Goal: Task Accomplishment & Management: Complete application form

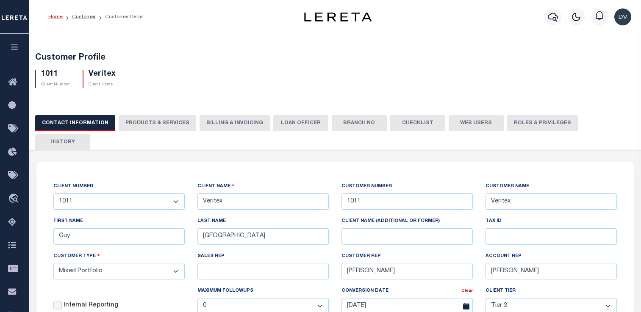
select select "Mixed Portfolio"
select select "Tier 3"
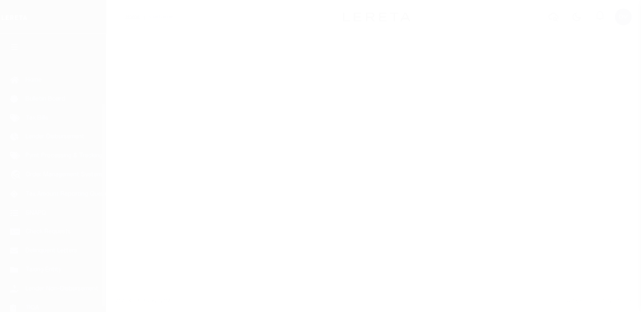
scroll to position [101, 0]
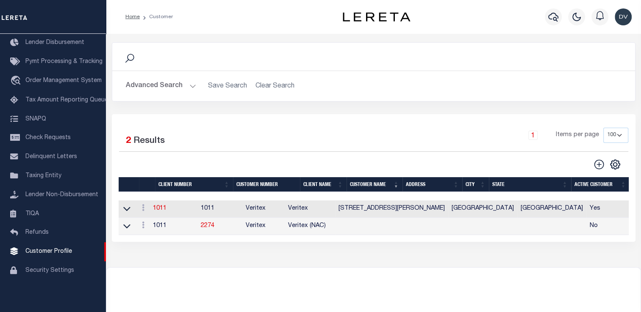
click at [191, 85] on button "Advanced Search" at bounding box center [161, 86] width 70 height 17
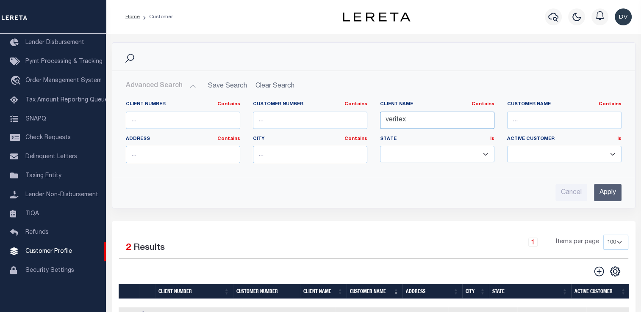
drag, startPoint x: 410, startPoint y: 117, endPoint x: 370, endPoint y: 115, distance: 40.7
click at [370, 115] on div "Client Number Contains Contains Is Customer Number Contains Contains Is Contains" at bounding box center [373, 135] width 508 height 69
type input "l"
type input "Cornerstone Capital Bank"
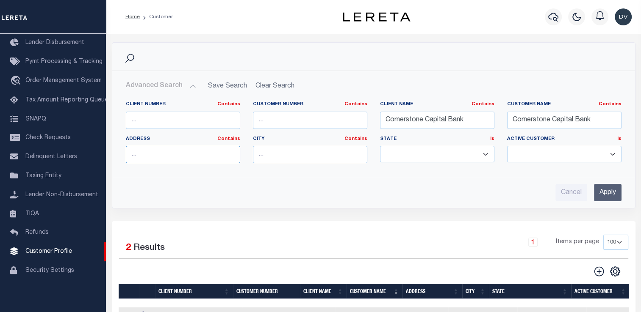
type input "1177 West Loop South Suite 700"
type input "Houston"
select select "TX"
click at [612, 194] on input "Apply" at bounding box center [608, 192] width 28 height 17
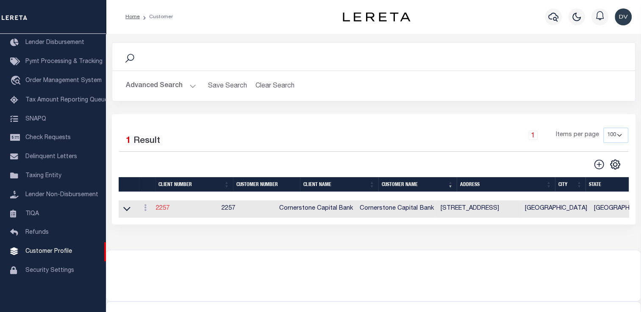
click at [165, 207] on link "2257" at bounding box center [163, 209] width 14 height 6
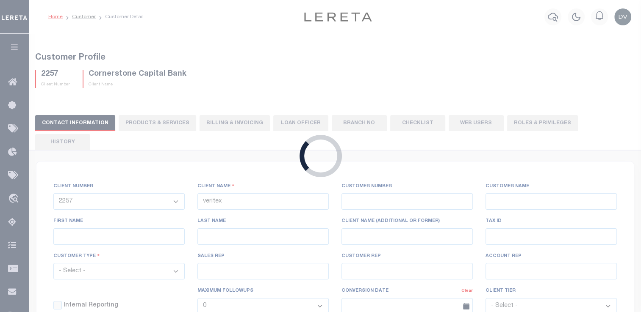
select select
type input "Cornerstone Capital Bank"
type input "2257"
type input "Cornerstone Capital Bank"
type input "Michelle"
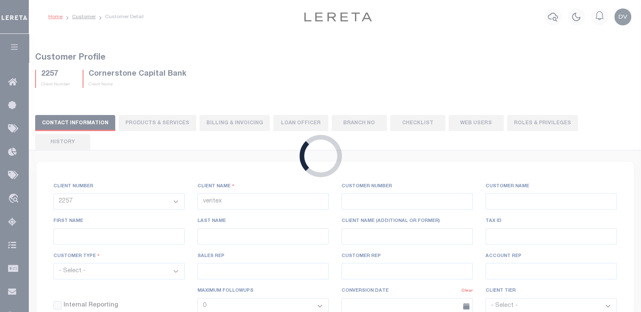
type input "Galbraith"
select select "Mixed Portfolio"
type input "Lily Akimoff"
type input "[PERSON_NAME]"
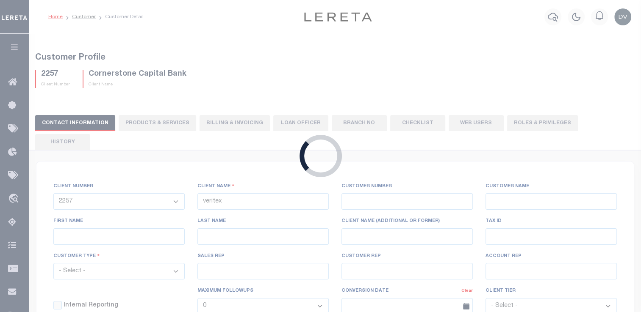
select select "OTH"
checkbox input "true"
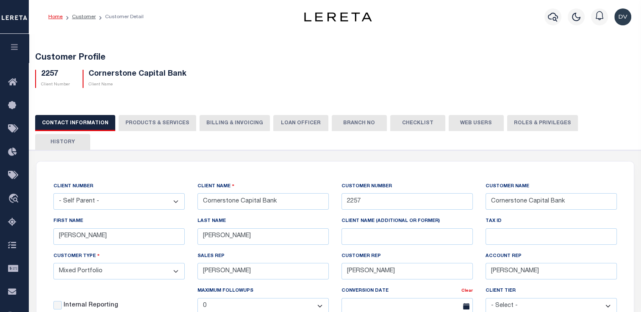
click at [231, 123] on button "Billing & Invoicing" at bounding box center [234, 123] width 70 height 16
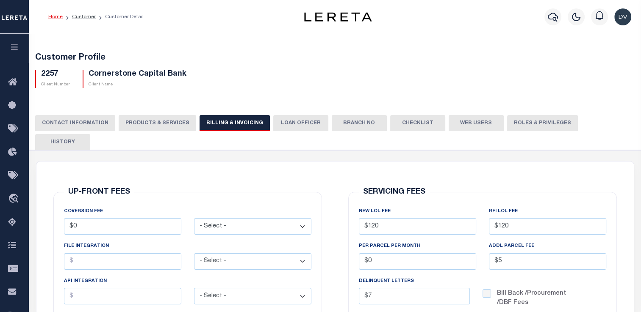
click at [148, 124] on button "PRODUCTS & SERVICES" at bounding box center [157, 123] width 77 height 16
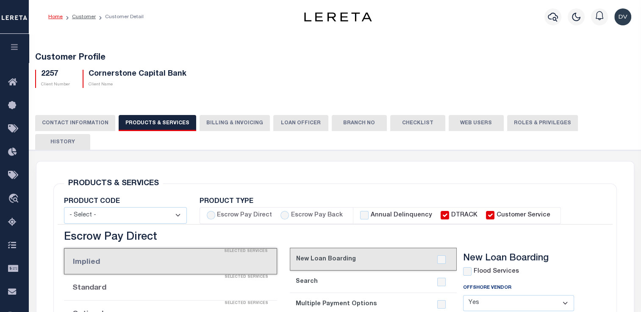
select select "STX"
radio input "true"
checkbox input "true"
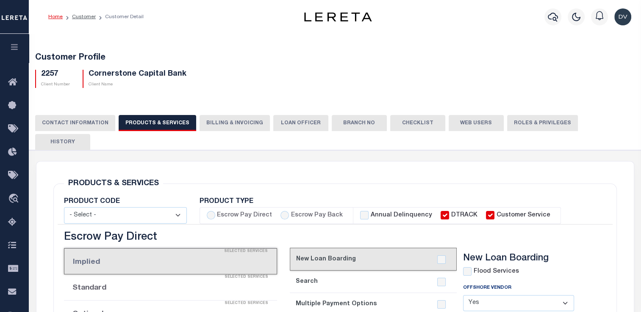
checkbox input "true"
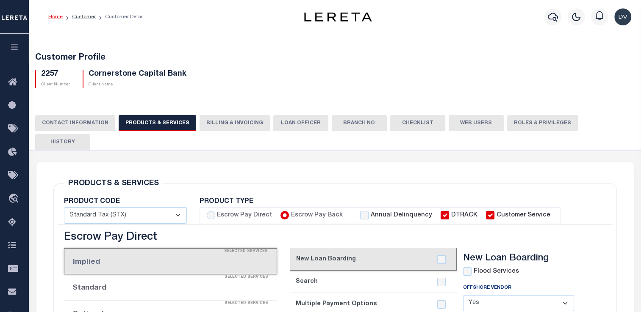
checkbox input "true"
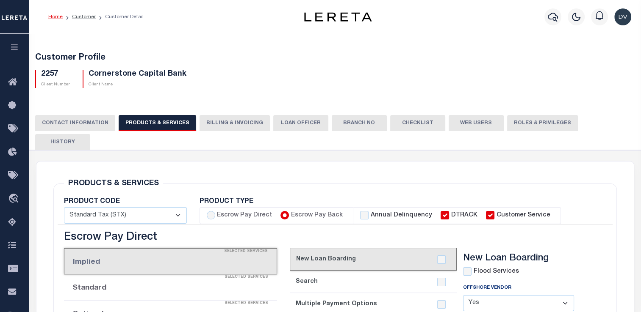
checkbox input "true"
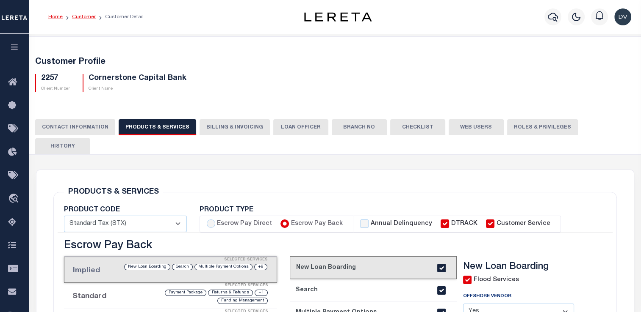
click at [80, 18] on link "Customer" at bounding box center [84, 16] width 24 height 5
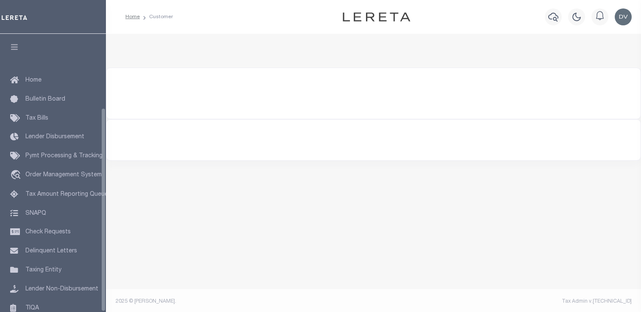
type input "Cornerstone Capital Bank"
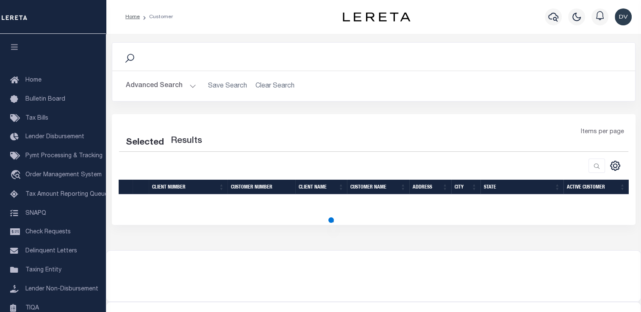
scroll to position [101, 0]
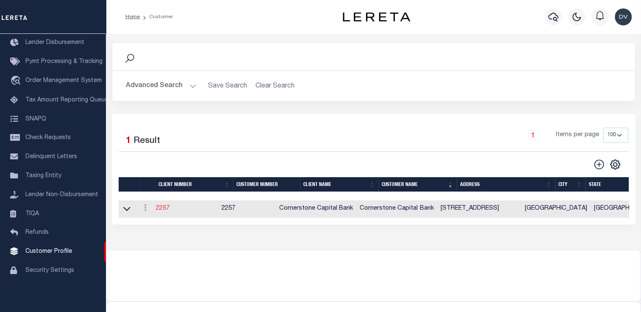
click at [163, 207] on link "2257" at bounding box center [163, 209] width 14 height 6
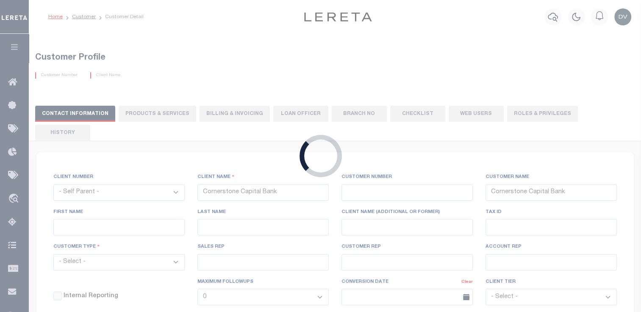
select select
type input "2257"
type input "Michelle"
type input "Galbraith"
select select "Mixed Portfolio"
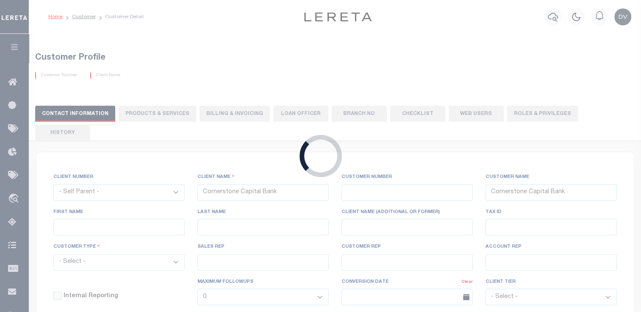
type input "Lily Akimoff"
type input "Paula Kitchens"
type input "Debbie Vecellio"
select select "OTH"
checkbox input "true"
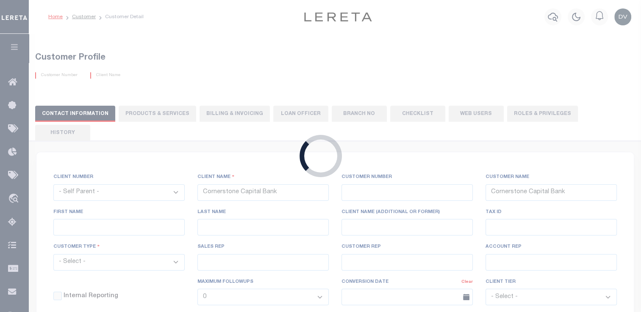
checkbox input "true"
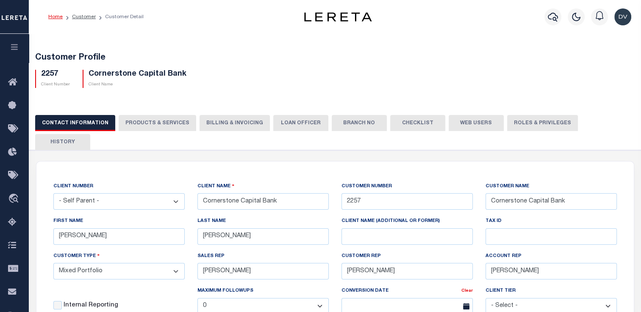
click at [152, 124] on button "PRODUCTS & SERVICES" at bounding box center [157, 123] width 77 height 16
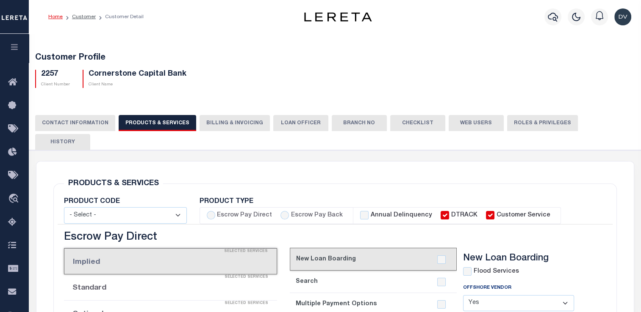
select select "STX"
radio input "true"
checkbox input "true"
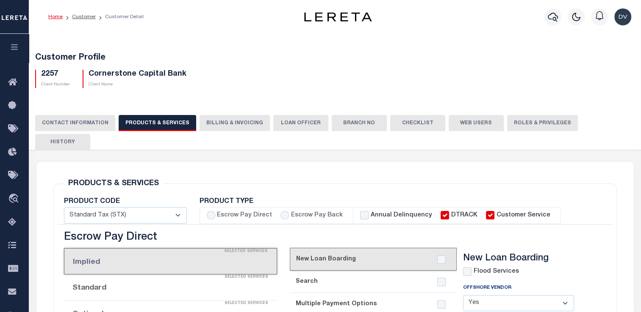
checkbox input "true"
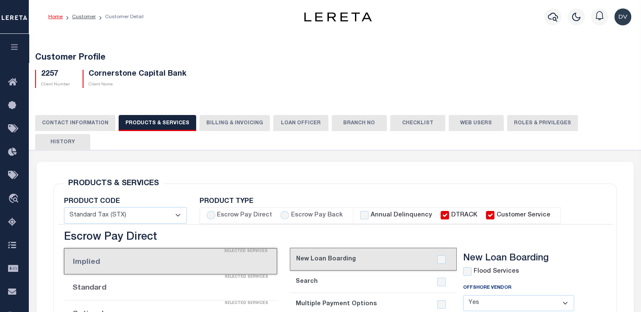
checkbox input "true"
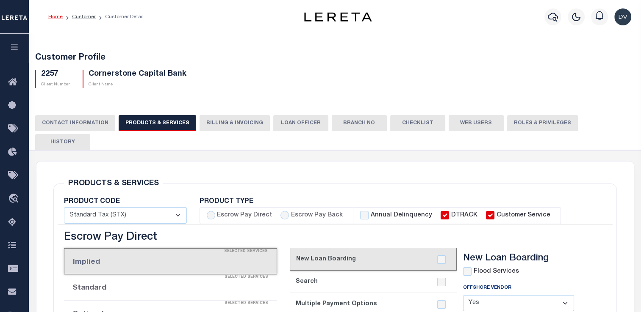
checkbox input "true"
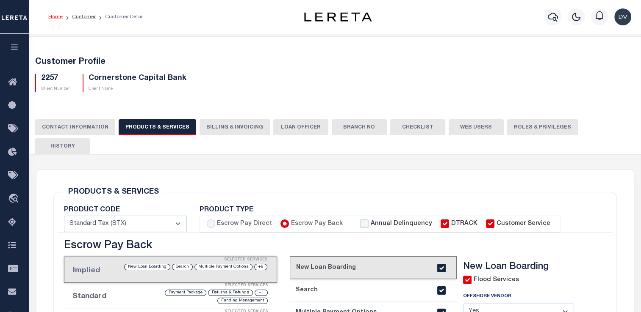
click at [236, 128] on button "Billing & Invoicing" at bounding box center [234, 127] width 70 height 16
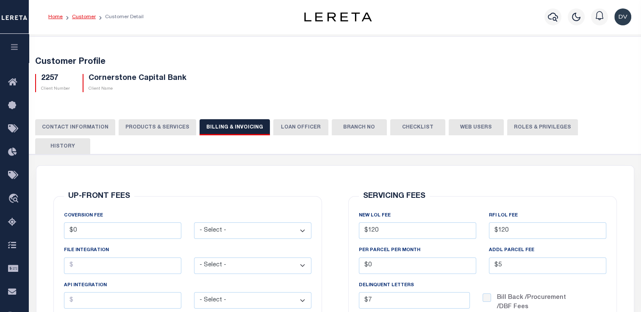
click at [87, 15] on link "Customer" at bounding box center [84, 16] width 24 height 5
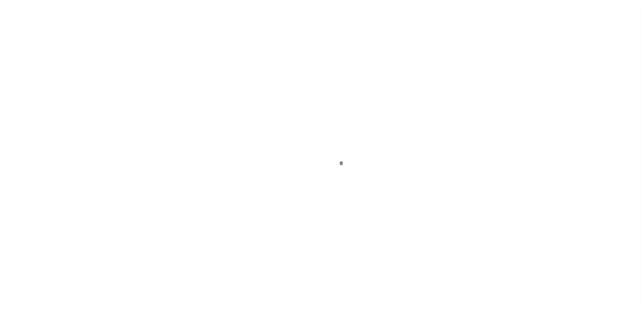
scroll to position [101, 0]
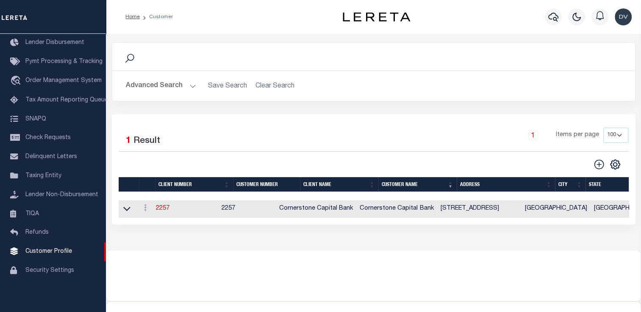
click at [270, 86] on h2 "Advanced Search Save Search Clear Search CustomerSearchGridWrapper_dynamictable…" at bounding box center [373, 86] width 509 height 17
click at [267, 89] on h2 "Advanced Search Save Search Clear Search CustomerSearchGridWrapper_dynamictable…" at bounding box center [373, 86] width 509 height 17
click at [266, 86] on h2 "Advanced Search Save Search Clear Search CustomerSearchGridWrapper_dynamictable…" at bounding box center [373, 86] width 509 height 17
click at [188, 86] on button "Advanced Search" at bounding box center [161, 86] width 70 height 17
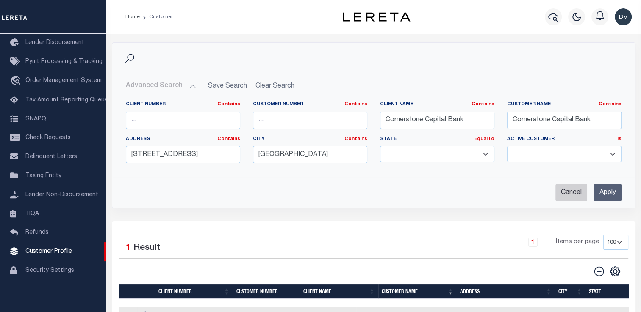
click at [575, 195] on input "Cancel" at bounding box center [571, 192] width 32 height 17
checkbox input "true"
select select
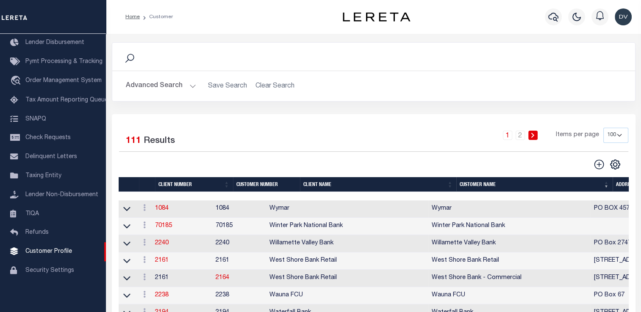
click at [511, 136] on link "1" at bounding box center [507, 135] width 9 height 9
click at [326, 183] on th "Client Name" at bounding box center [378, 184] width 156 height 15
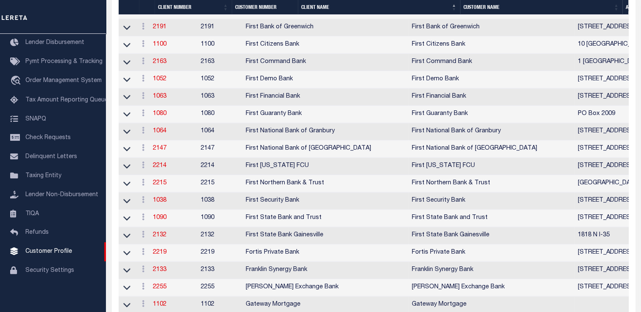
scroll to position [0, 0]
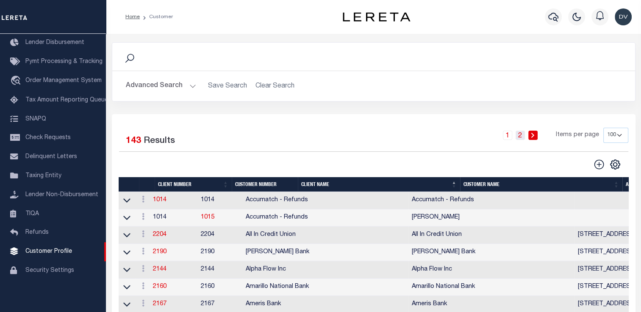
click at [521, 133] on link "2" at bounding box center [519, 135] width 9 height 9
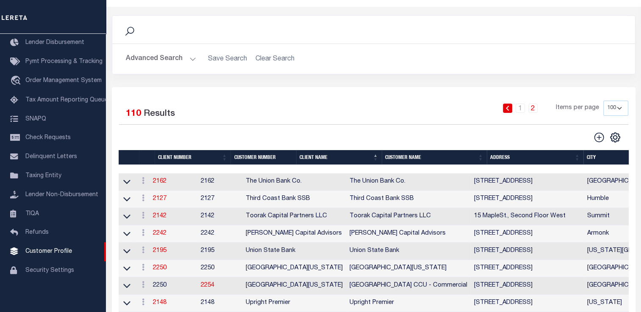
scroll to position [25, 0]
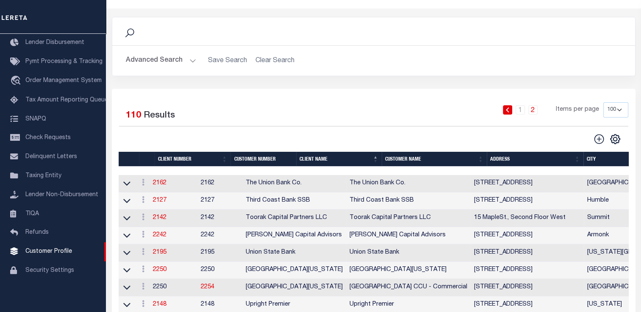
click at [508, 112] on icon at bounding box center [507, 110] width 4 height 5
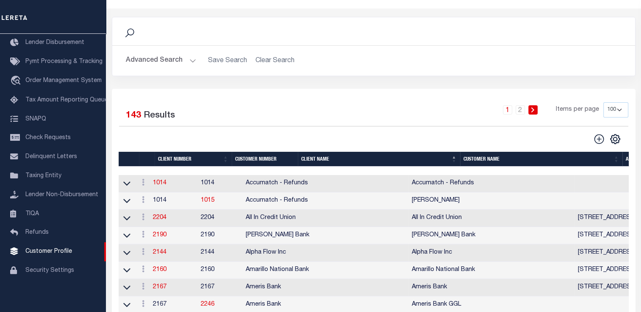
click at [321, 160] on th "Client Name" at bounding box center [379, 159] width 162 height 15
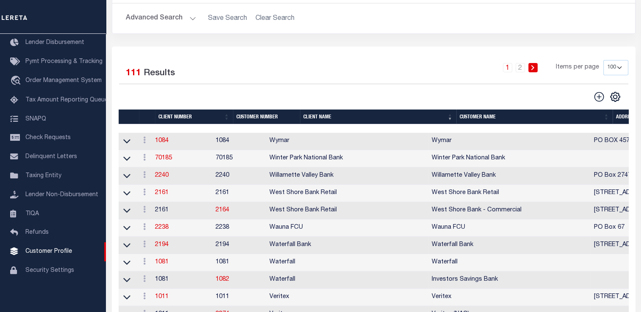
scroll to position [0, 0]
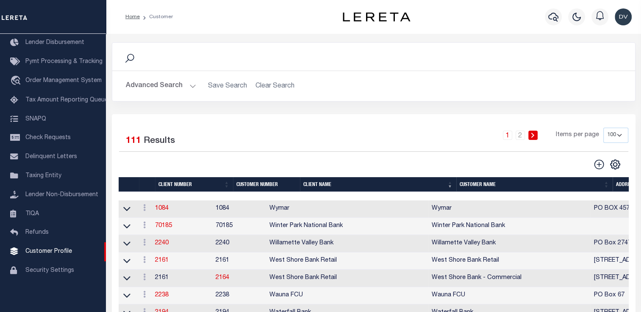
click at [620, 135] on select "100 200 400" at bounding box center [615, 135] width 25 height 15
click at [603, 128] on select "100 200 400" at bounding box center [615, 135] width 25 height 15
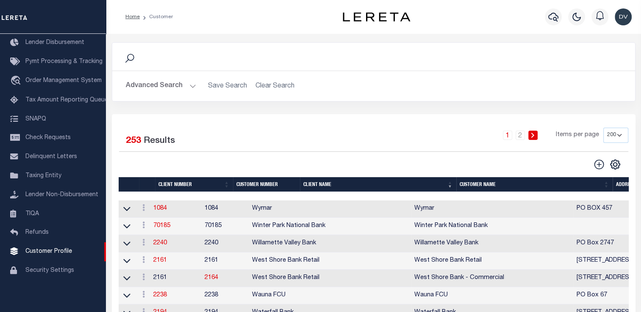
click at [617, 137] on select "100 200 400" at bounding box center [615, 135] width 25 height 15
click at [618, 135] on select "100 200 400" at bounding box center [615, 135] width 25 height 15
select select "400"
click at [603, 128] on select "100 200 400" at bounding box center [615, 135] width 25 height 15
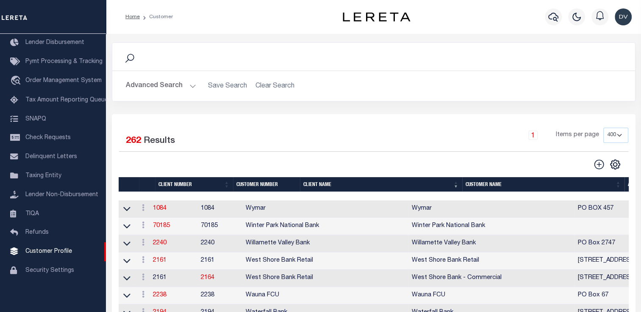
click at [334, 185] on th "Client Name" at bounding box center [381, 184] width 162 height 15
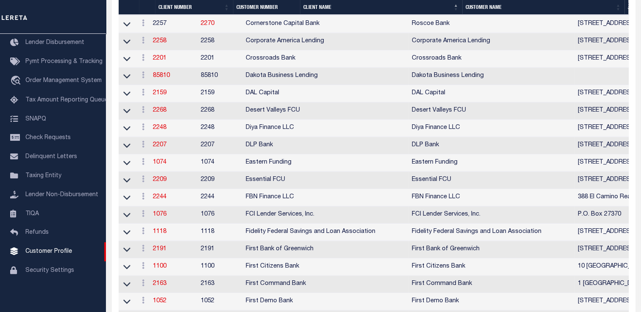
scroll to position [1119, 0]
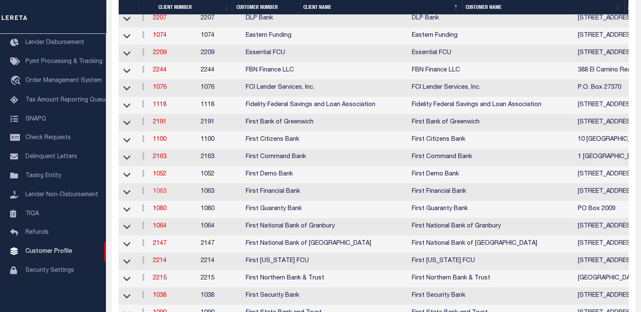
click at [166, 195] on link "1063" at bounding box center [160, 192] width 14 height 6
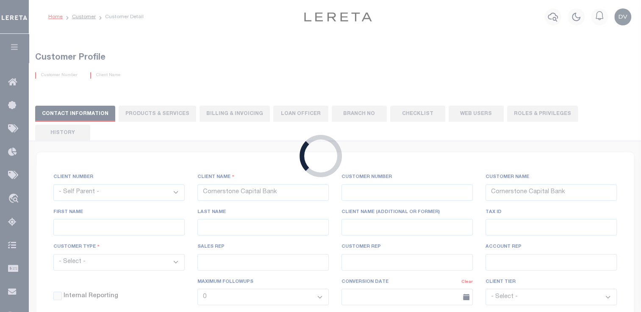
select select
type input "First Financial Bank"
type input "1063"
type input "First Financial Bank"
type input "AnneMarie"
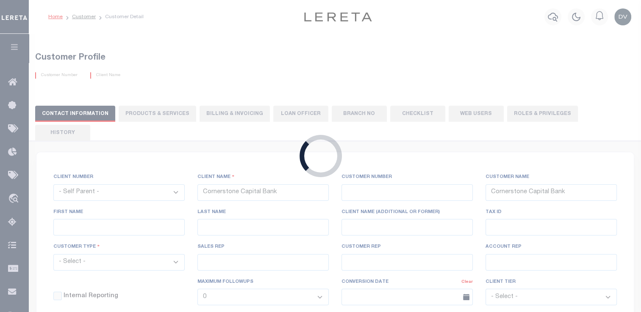
type input "Theurer"
select select "Mixed Portfolio"
type input "[PERSON_NAME]"
select select "JHS"
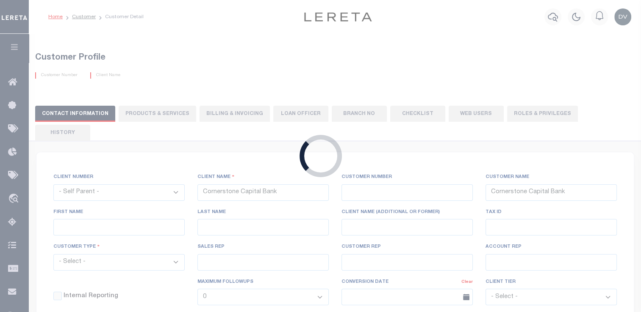
checkbox input "true"
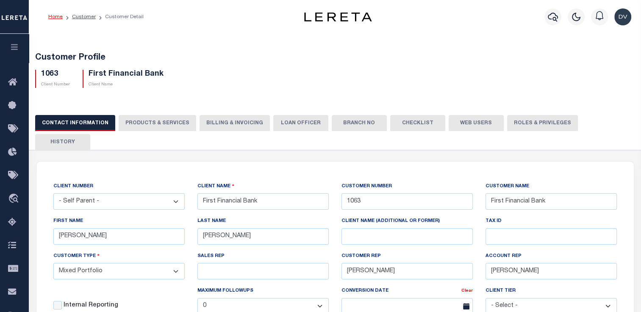
click at [167, 125] on button "PRODUCTS & SERVICES" at bounding box center [157, 123] width 77 height 16
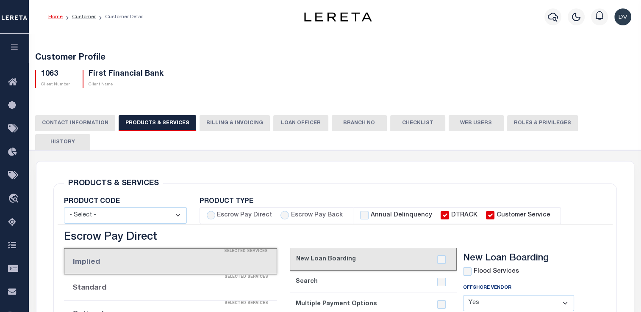
select select "STX"
radio input "true"
checkbox input "true"
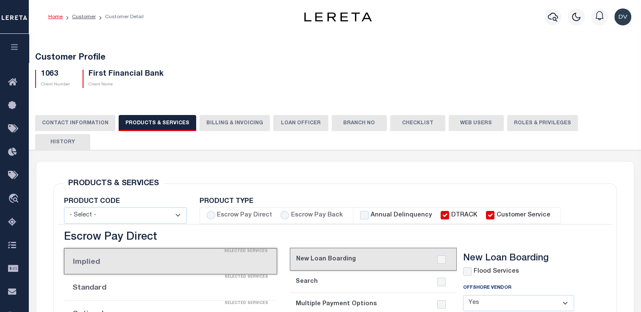
checkbox input "true"
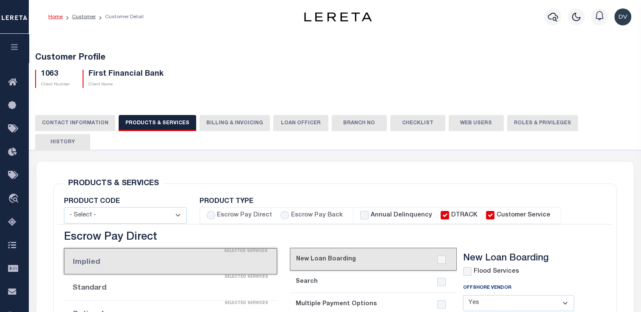
checkbox input "true"
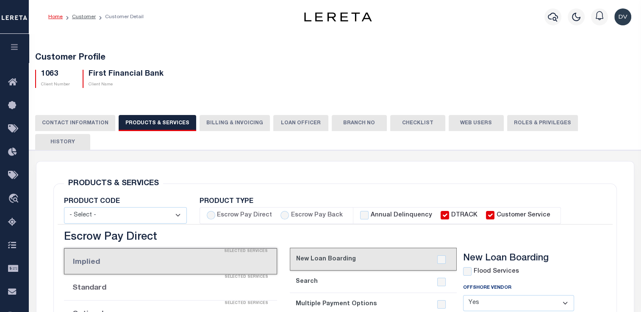
checkbox input "true"
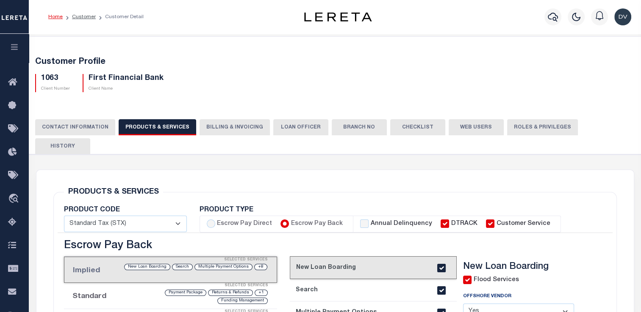
scroll to position [466, 0]
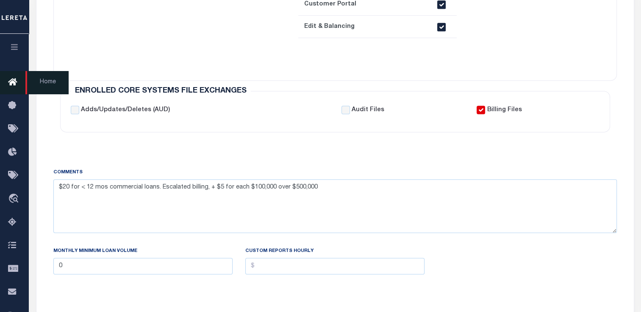
click at [15, 86] on icon at bounding box center [15, 82] width 14 height 11
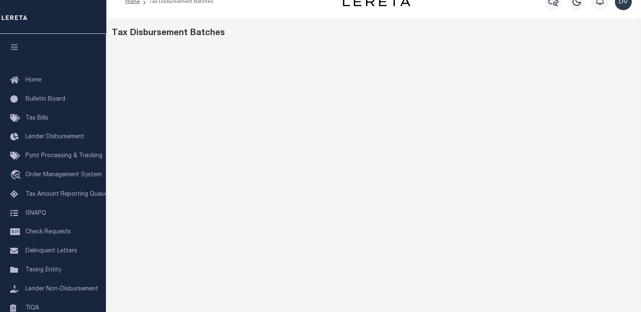
scroll to position [3, 0]
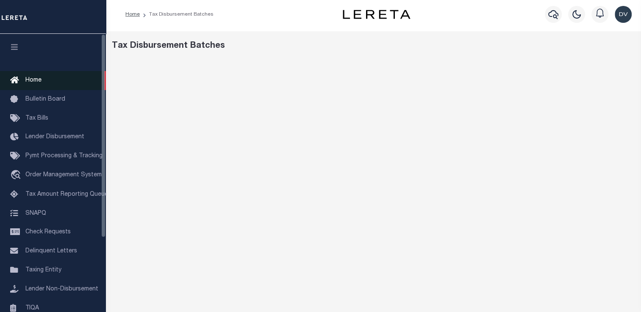
click at [34, 83] on span "Home" at bounding box center [33, 80] width 16 height 6
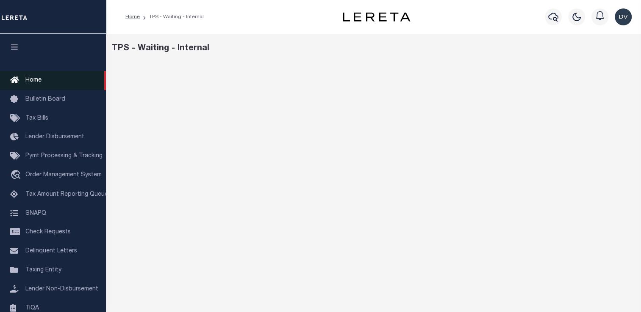
click at [34, 82] on span "Home" at bounding box center [33, 80] width 16 height 6
click at [26, 82] on span "Home" at bounding box center [33, 80] width 16 height 6
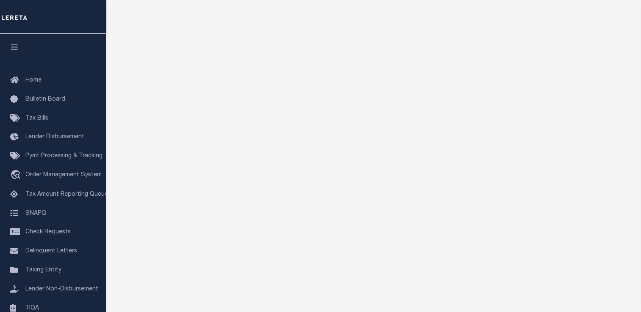
scroll to position [85, 0]
click at [26, 83] on span "Home" at bounding box center [33, 80] width 16 height 6
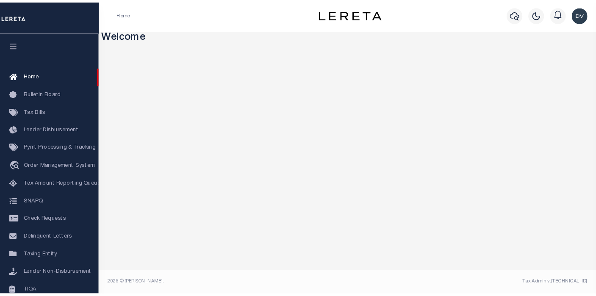
scroll to position [3, 0]
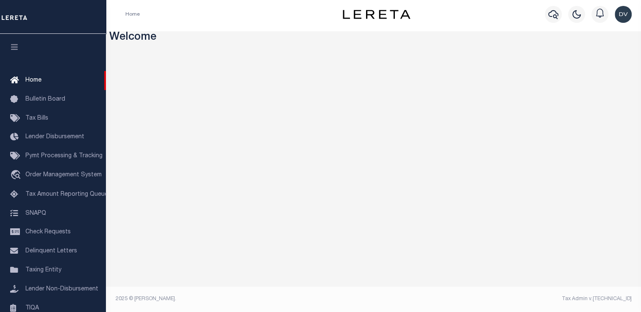
drag, startPoint x: 456, startPoint y: 299, endPoint x: 557, endPoint y: 287, distance: 102.3
click at [557, 287] on footer "2025 © [PERSON_NAME]. Tax Admin v.[TECHNICAL_ID]" at bounding box center [373, 299] width 535 height 25
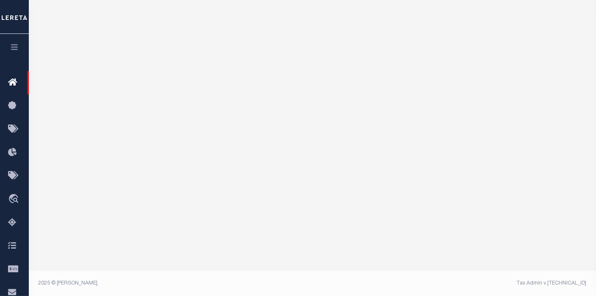
scroll to position [110, 0]
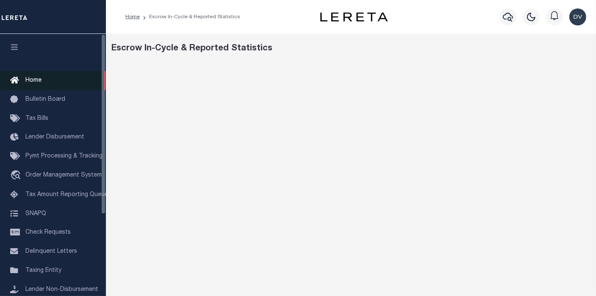
click at [34, 80] on span "Home" at bounding box center [33, 80] width 16 height 6
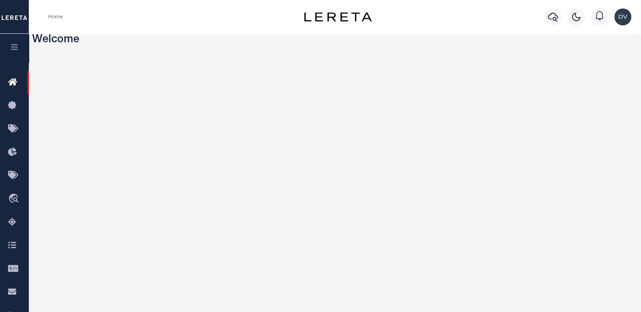
click at [17, 52] on button "button" at bounding box center [14, 48] width 29 height 29
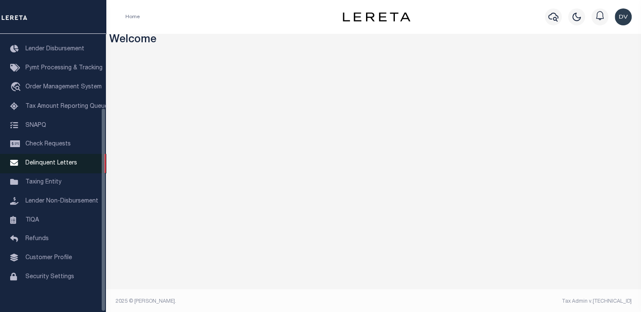
scroll to position [101, 0]
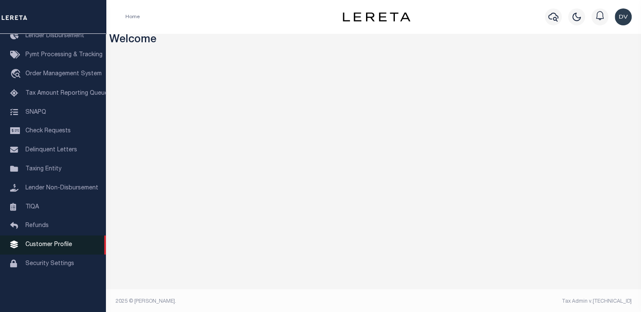
click at [51, 248] on span "Customer Profile" at bounding box center [48, 245] width 47 height 6
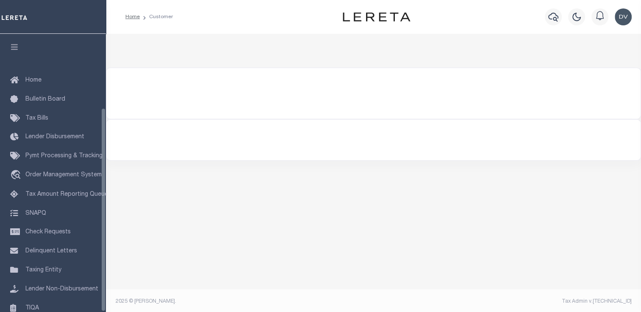
scroll to position [101, 0]
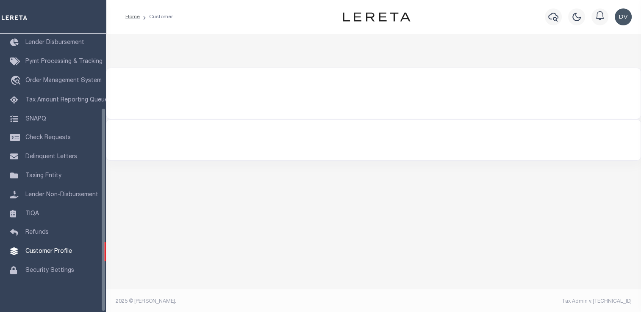
select select "400"
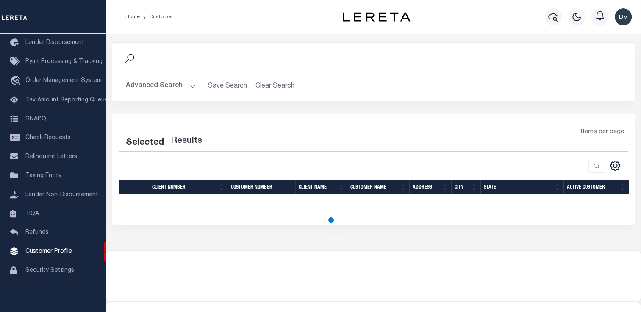
select select "400"
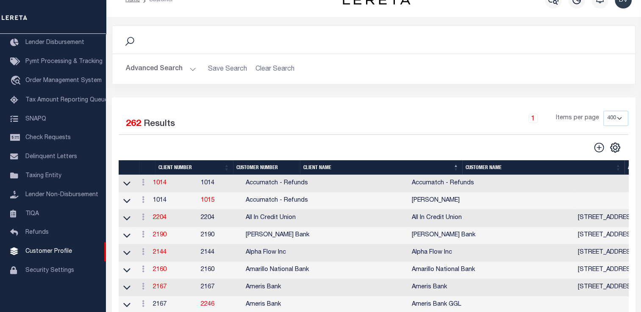
scroll to position [0, 0]
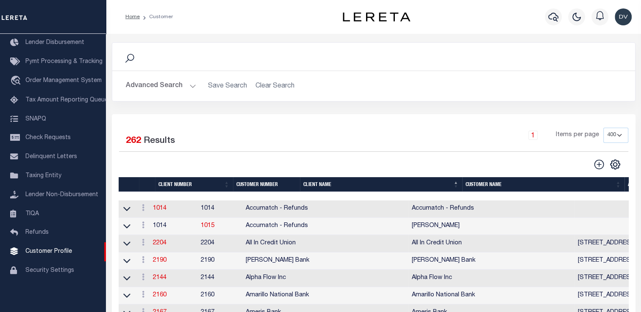
click at [186, 86] on button "Advanced Search" at bounding box center [161, 86] width 70 height 17
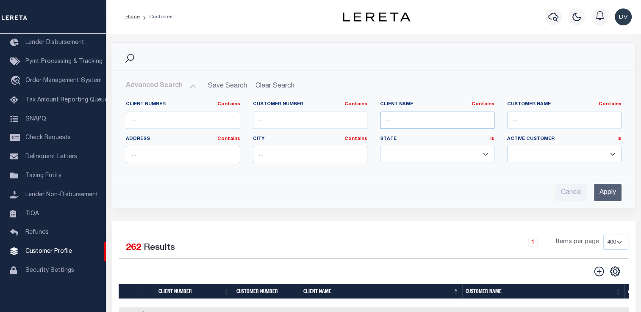
click at [397, 122] on input "text" at bounding box center [437, 120] width 114 height 17
type input "Storm"
click at [616, 195] on input "Apply" at bounding box center [608, 192] width 28 height 17
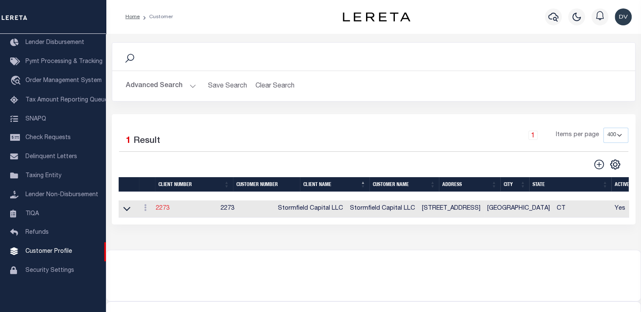
click at [161, 209] on link "2273" at bounding box center [163, 209] width 14 height 6
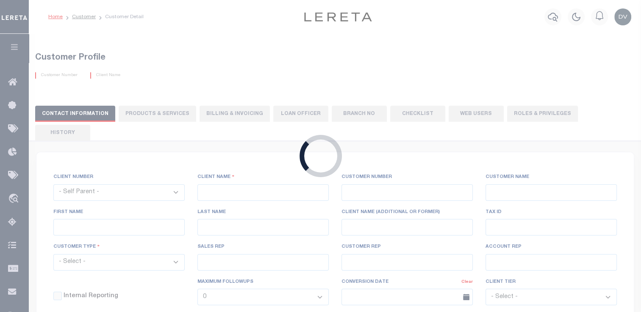
select select
type input "Stormfield Capital LLC"
type input "2273"
type input "Stormfield Capital LLC"
type input "Debra"
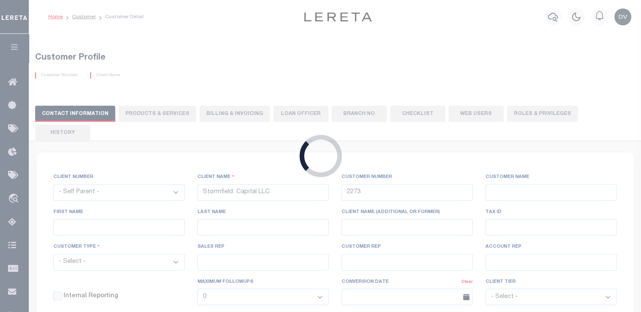
type input "Dorin"
type input "John Stachowsky"
type input "[PERSON_NAME]"
select select "OTH"
checkbox input "true"
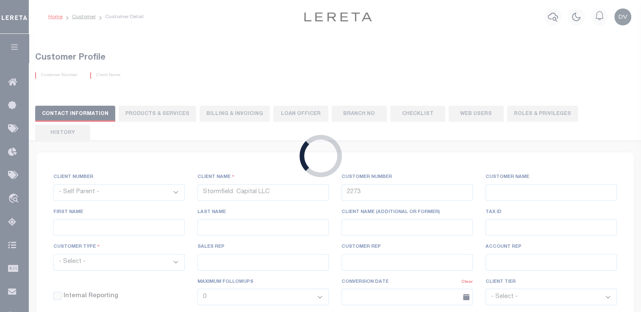
type input "$10"
select select "PLN"
type input "$40"
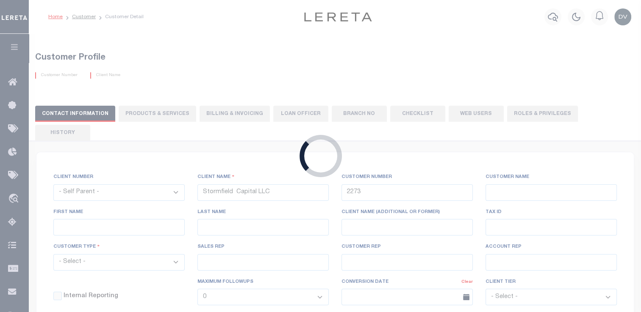
type input "$30"
type input "$1"
type input "$10"
type input "$5"
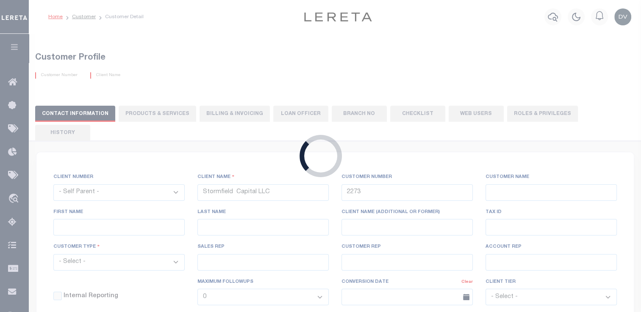
checkbox input "false"
type input "5"
type input "0"
type input "5"
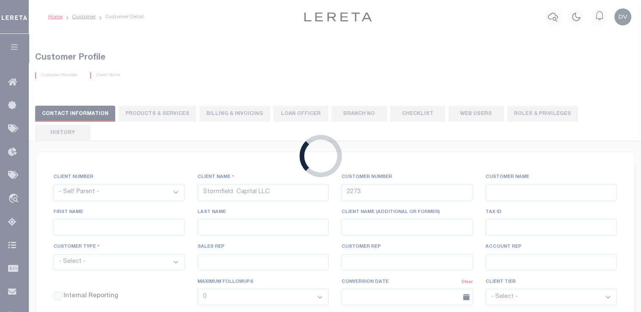
type input "0"
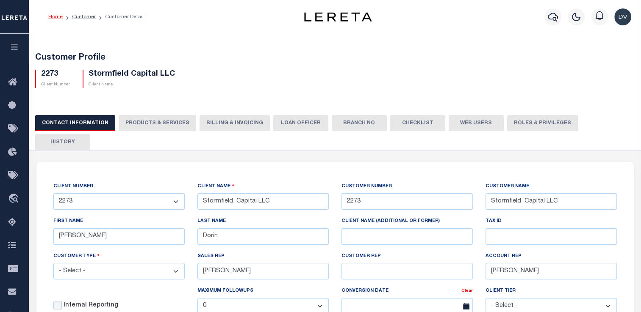
click at [242, 125] on button "Billing & Invoicing" at bounding box center [234, 123] width 70 height 16
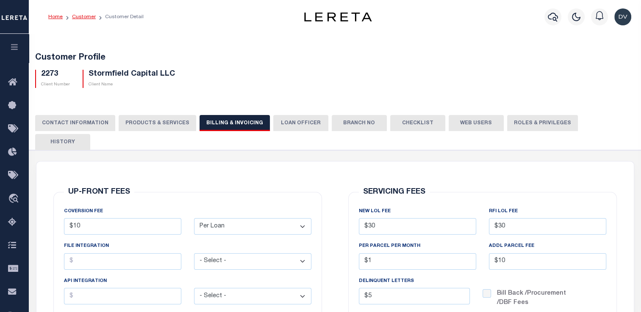
click at [91, 16] on link "Customer" at bounding box center [84, 16] width 24 height 5
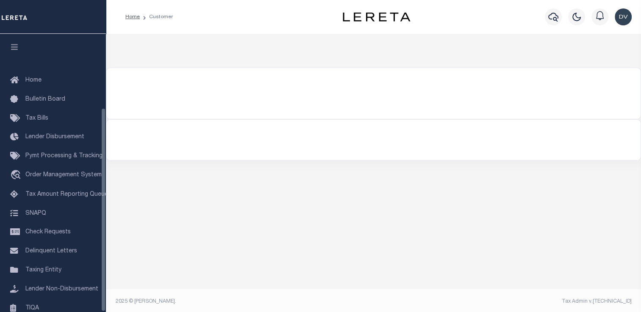
scroll to position [101, 0]
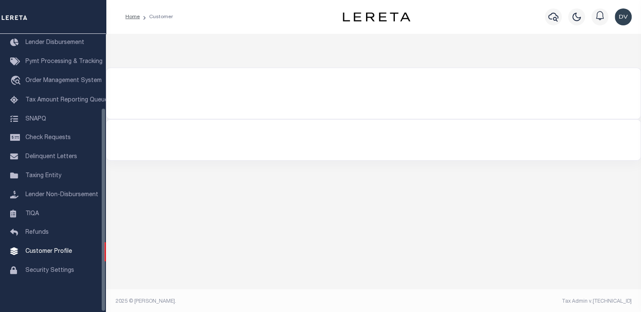
select select "400"
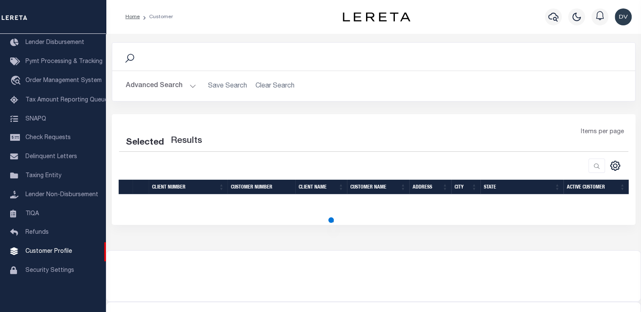
select select "400"
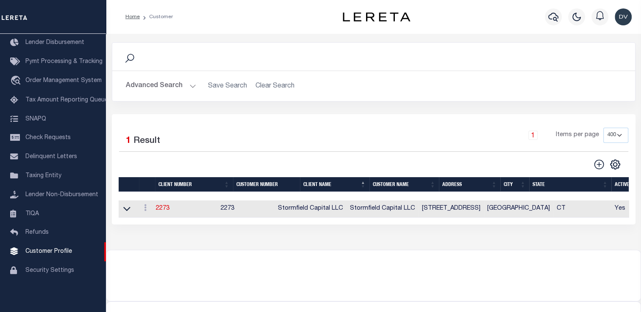
click at [193, 83] on button "Advanced Search" at bounding box center [161, 86] width 70 height 17
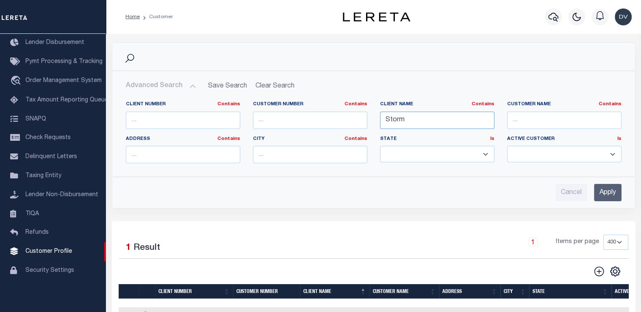
drag, startPoint x: 409, startPoint y: 122, endPoint x: 355, endPoint y: 127, distance: 54.9
click at [356, 127] on div "Client Number Contains Contains Is Customer Number Contains Contains Is Contains" at bounding box center [373, 135] width 508 height 69
type input "glacier"
click at [605, 197] on input "Apply" at bounding box center [608, 192] width 28 height 17
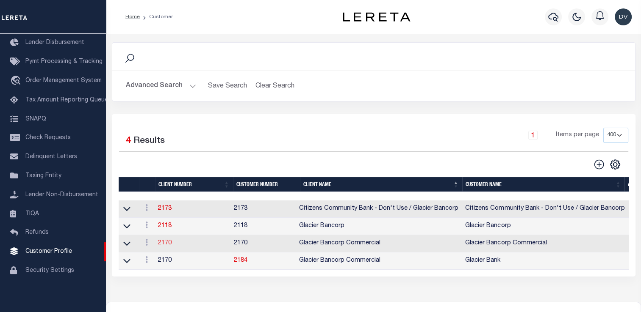
click at [164, 245] on link "2170" at bounding box center [165, 243] width 14 height 6
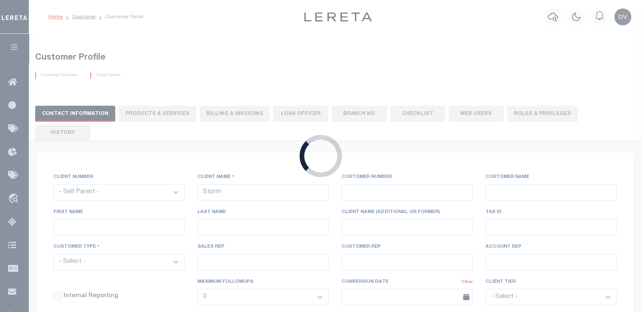
select select
type input "Glacier Bancorp Commercial"
type input "2170"
type input "Glacier Bancorp Commercial"
type input "[PERSON_NAME]"
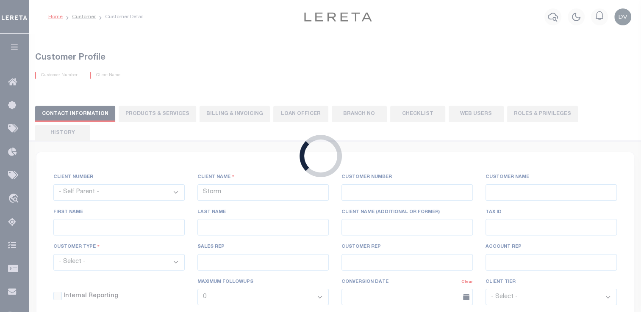
type input "[PERSON_NAME]"
select select "Commercial"
type input "[PERSON_NAME]"
checkbox input "true"
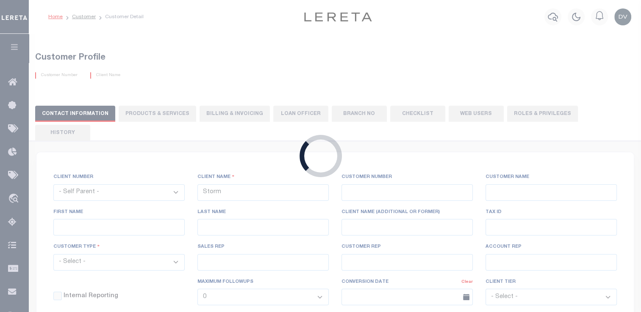
checkbox input "true"
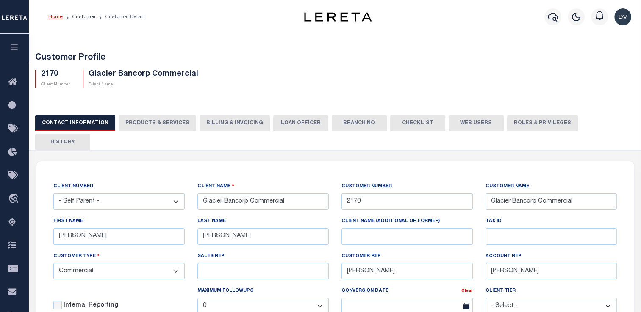
click at [211, 127] on button "Billing & Invoicing" at bounding box center [234, 123] width 70 height 16
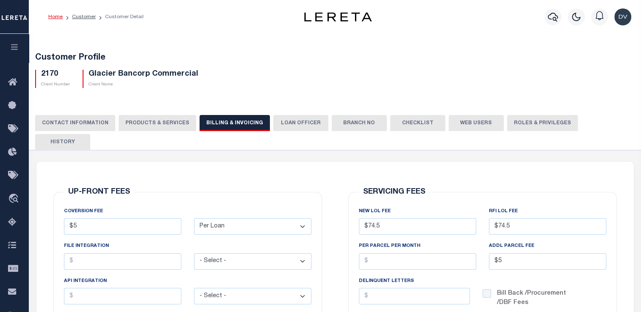
click at [159, 119] on button "PRODUCTS & SERVICES" at bounding box center [157, 123] width 77 height 16
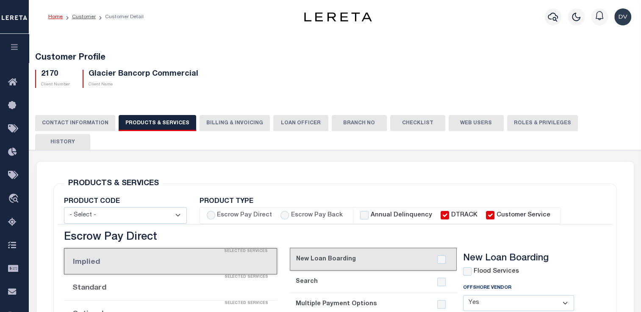
select select "STX"
radio input "true"
checkbox input "true"
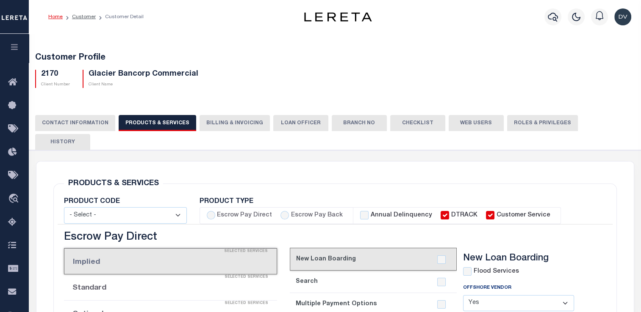
checkbox input "true"
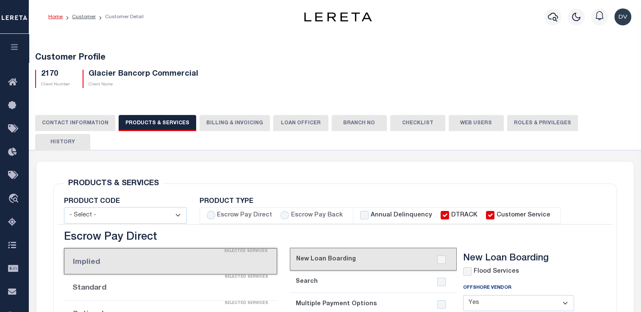
checkbox input "true"
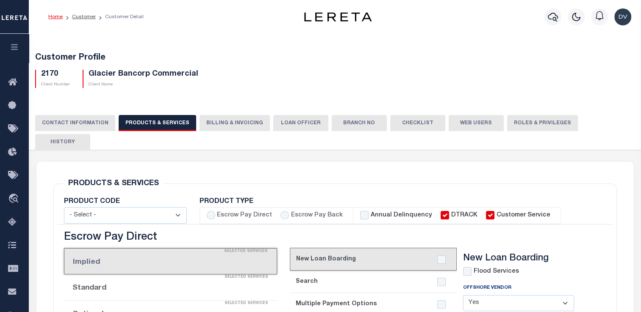
checkbox input "true"
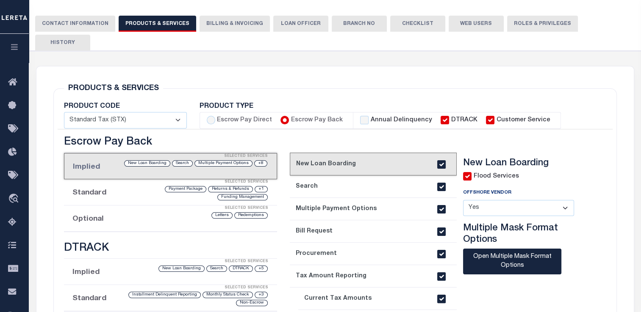
scroll to position [85, 0]
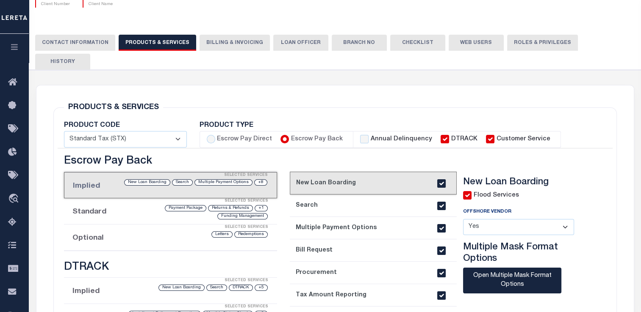
click at [229, 42] on button "Billing & Invoicing" at bounding box center [234, 43] width 70 height 16
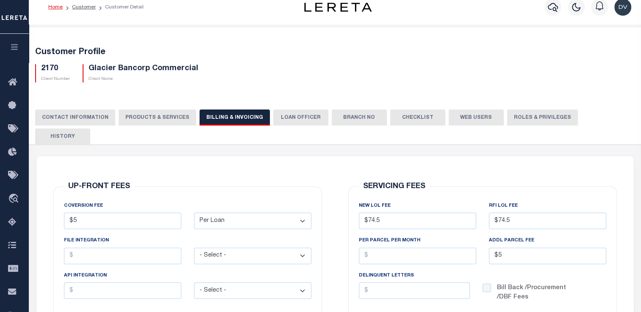
scroll to position [0, 0]
